Goal: Navigation & Orientation: Find specific page/section

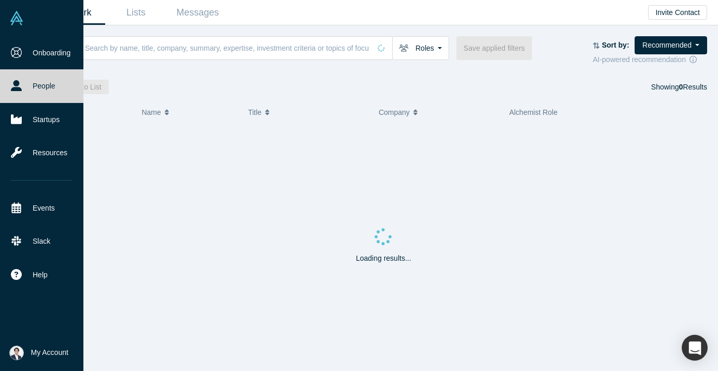
click at [64, 361] on li "My Account My Profile My Company Manage Team Log Out" at bounding box center [41, 353] width 83 height 36
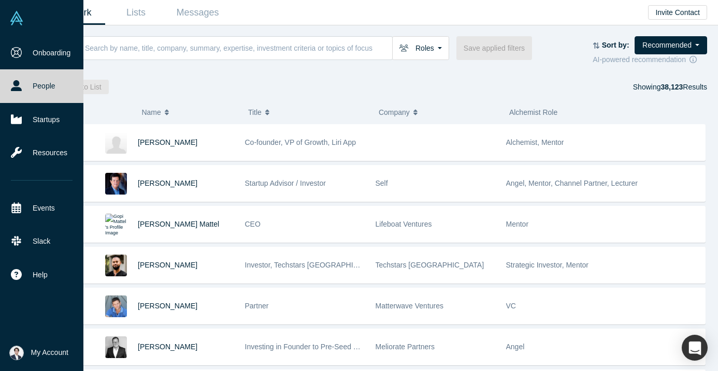
click at [64, 348] on span "My Account" at bounding box center [49, 352] width 37 height 11
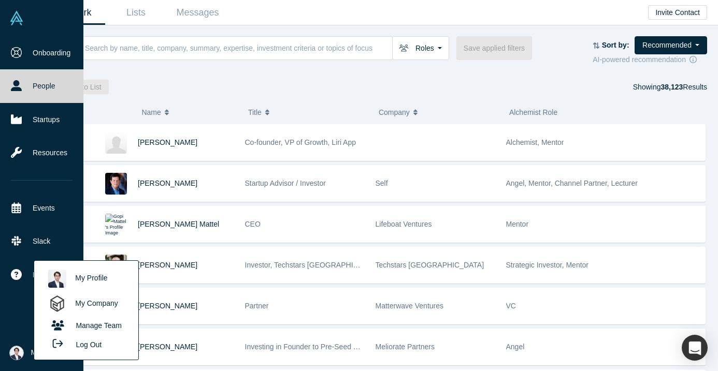
click at [113, 297] on link "My Company" at bounding box center [86, 304] width 86 height 25
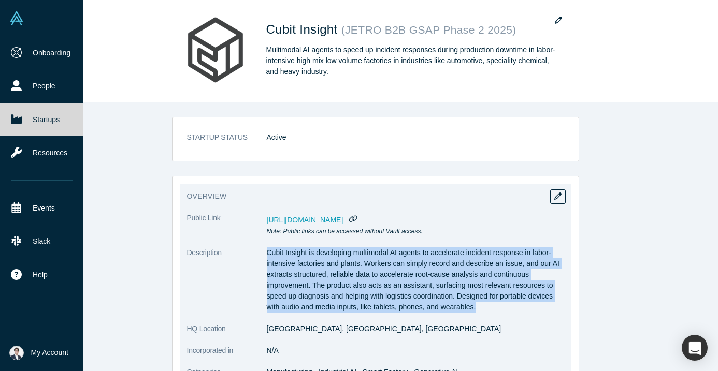
drag, startPoint x: 264, startPoint y: 252, endPoint x: 509, endPoint y: 309, distance: 252.4
click at [509, 309] on dl "Public Link [URL][DOMAIN_NAME] Note: Public links can be accessed without Vault…" at bounding box center [375, 366] width 377 height 307
copy dl "Cubit Insight is developing multimodal AI agents to accelerate incident respons…"
